Goal: Information Seeking & Learning: Learn about a topic

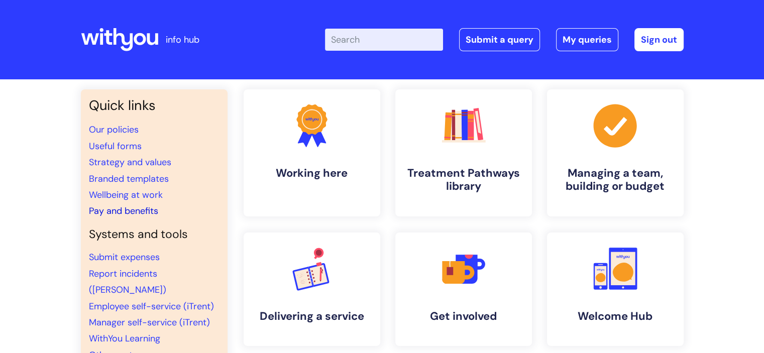
click at [127, 211] on link "Pay and benefits" at bounding box center [123, 211] width 69 height 12
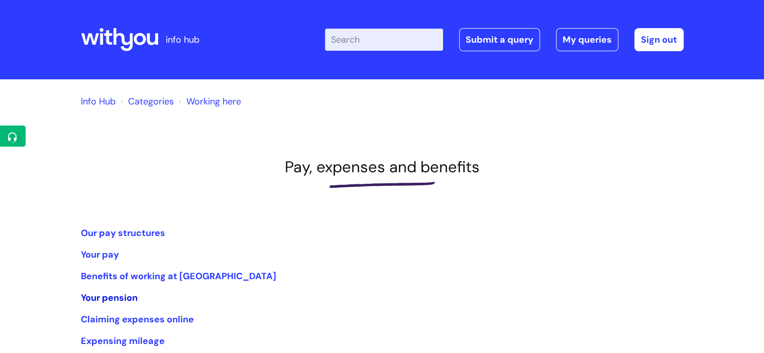
click at [112, 300] on link "Your pension" at bounding box center [109, 298] width 57 height 12
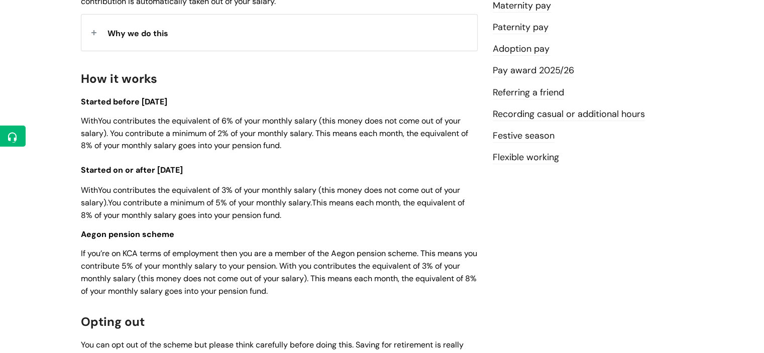
scroll to position [251, 0]
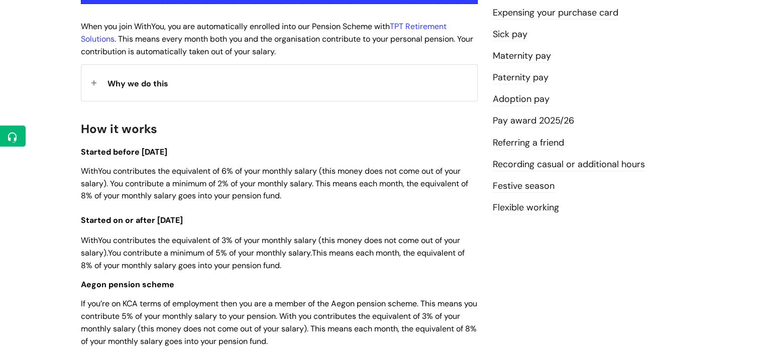
click at [288, 269] on p "WithYou contributes the equivalent of 3% of your monthly salary (this money doe…" at bounding box center [279, 252] width 397 height 37
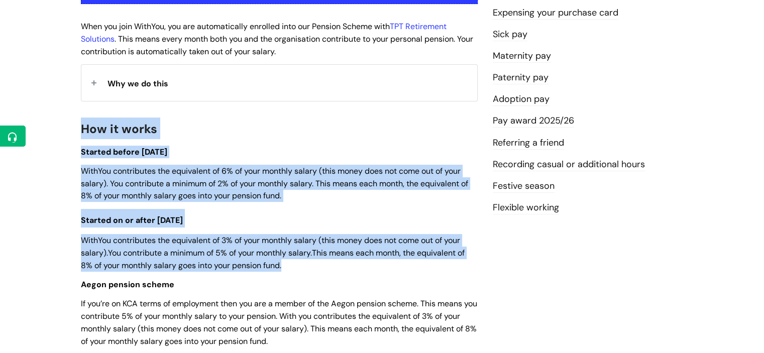
drag, startPoint x: 288, startPoint y: 269, endPoint x: 86, endPoint y: 126, distance: 247.5
click at [86, 126] on div "Use this to understand how our pension scheme works and how much you contribute…" at bounding box center [279, 287] width 397 height 696
copy div "How it works Started before [DATE] WithYou contributes the equivalent of 6% of …"
drag, startPoint x: 164, startPoint y: 177, endPoint x: 182, endPoint y: 196, distance: 25.6
click at [182, 196] on span "WithYou contributes the equivalent of 6% of your monthly salary (this money doe…" at bounding box center [274, 184] width 387 height 36
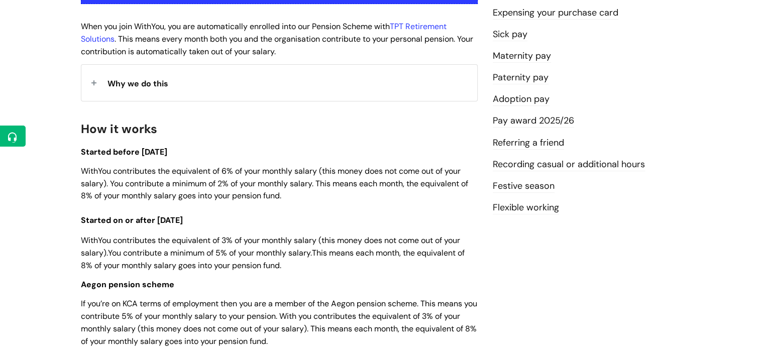
click at [227, 274] on div "Use this to understand how our pension scheme works and how much you contribute…" at bounding box center [279, 287] width 397 height 696
drag, startPoint x: 289, startPoint y: 265, endPoint x: 236, endPoint y: 260, distance: 53.0
click at [255, 264] on p "WithYou contributes the equivalent of 3% of your monthly salary (this money doe…" at bounding box center [279, 252] width 397 height 37
drag, startPoint x: 236, startPoint y: 260, endPoint x: 228, endPoint y: 258, distance: 8.4
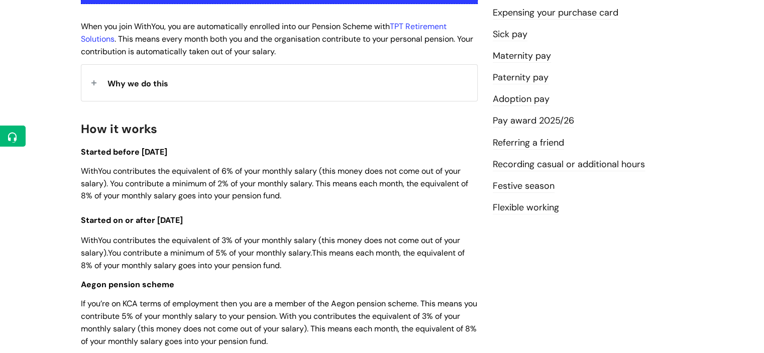
click at [228, 258] on span "WithYou contributes the equivalent of 3% of your monthly salary (this money doe…" at bounding box center [273, 253] width 384 height 36
drag, startPoint x: 187, startPoint y: 232, endPoint x: 181, endPoint y: 228, distance: 7.0
click at [186, 231] on div "Use this to understand how our pension scheme works and how much you contribute…" at bounding box center [279, 287] width 397 height 696
click at [320, 285] on p "Aegon pension scheme" at bounding box center [279, 284] width 397 height 13
drag, startPoint x: 298, startPoint y: 268, endPoint x: 229, endPoint y: 255, distance: 69.6
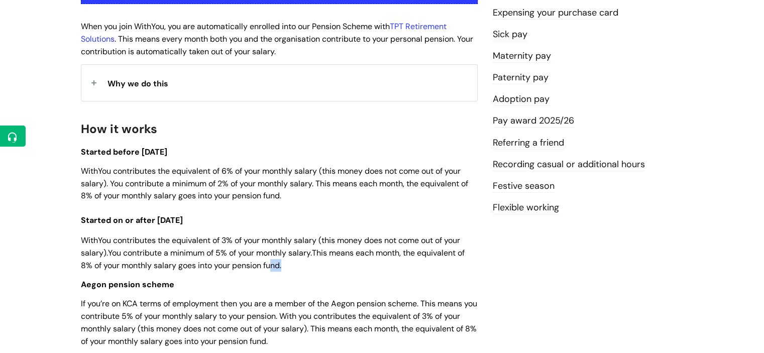
click at [229, 255] on p "WithYou contributes the equivalent of 3% of your monthly salary (this money doe…" at bounding box center [279, 252] width 397 height 37
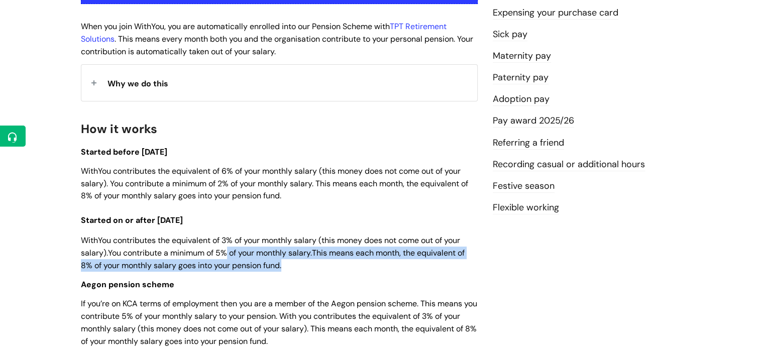
click at [145, 210] on h3 "Started on or after [DATE]" at bounding box center [279, 218] width 397 height 19
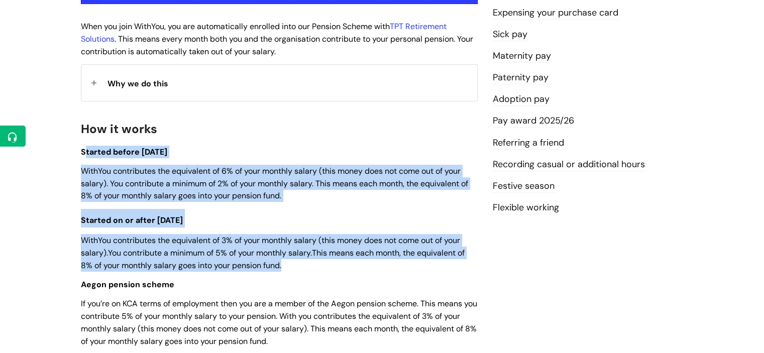
drag, startPoint x: 82, startPoint y: 154, endPoint x: 327, endPoint y: 271, distance: 271.1
click at [327, 271] on div "Use this to understand how our pension scheme works and how much you contribute…" at bounding box center [279, 287] width 397 height 696
click at [340, 274] on div "Use this to understand how our pension scheme works and how much you contribute…" at bounding box center [279, 287] width 397 height 696
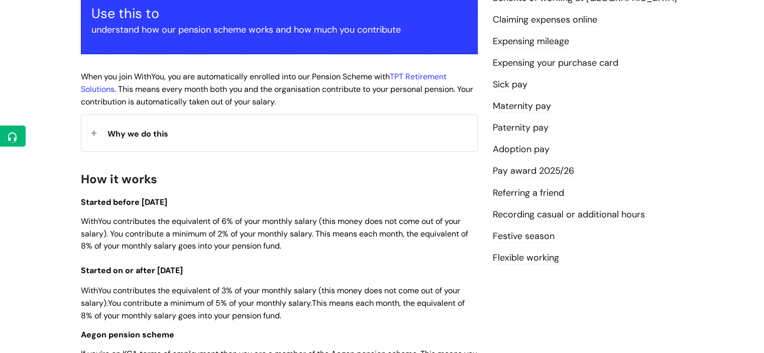
scroll to position [151, 0]
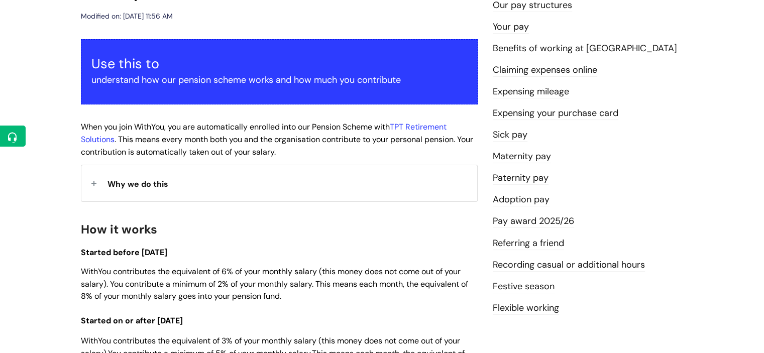
drag, startPoint x: 78, startPoint y: 127, endPoint x: 327, endPoint y: 249, distance: 277.6
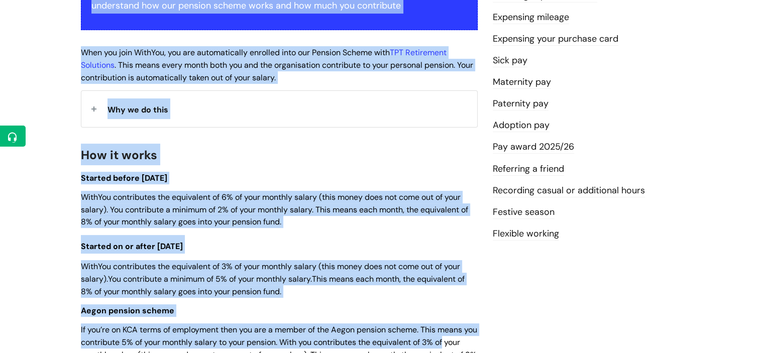
scroll to position [255, 0]
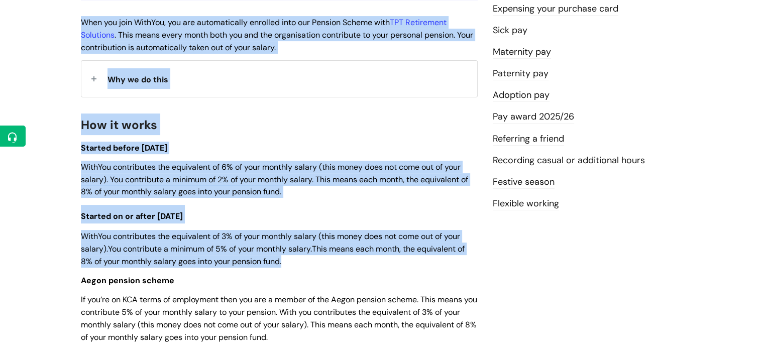
drag, startPoint x: 69, startPoint y: 59, endPoint x: 331, endPoint y: 264, distance: 332.9
click at [331, 264] on div "Info Hub Categories Working here Pay, expenses and benefits Your pension Modifi…" at bounding box center [382, 276] width 764 height 905
copy div "Lor ipsu do sitametcon adi eli seddoei tempor incid utl etd magn ali enimadmini…"
